Goal: Task Accomplishment & Management: Complete application form

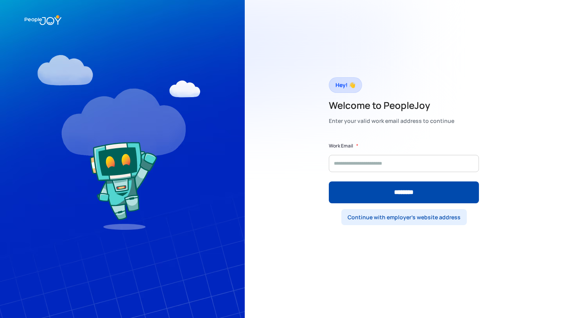
click at [396, 219] on div "Continue with employer's website address" at bounding box center [403, 218] width 113 height 8
click at [378, 215] on div "Continue with your work email instead" at bounding box center [404, 218] width 102 height 8
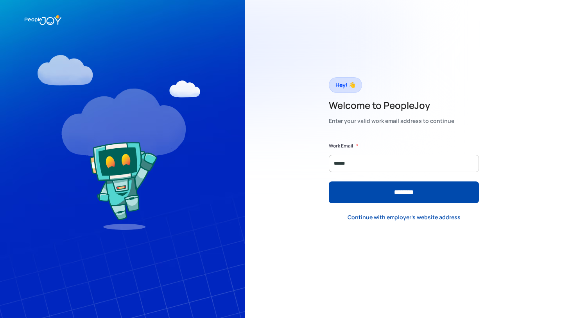
type input "**********"
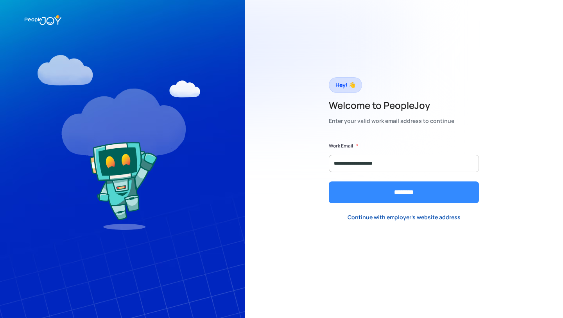
click at [403, 190] on input "********" at bounding box center [404, 193] width 150 height 22
